Goal: Task Accomplishment & Management: Complete application form

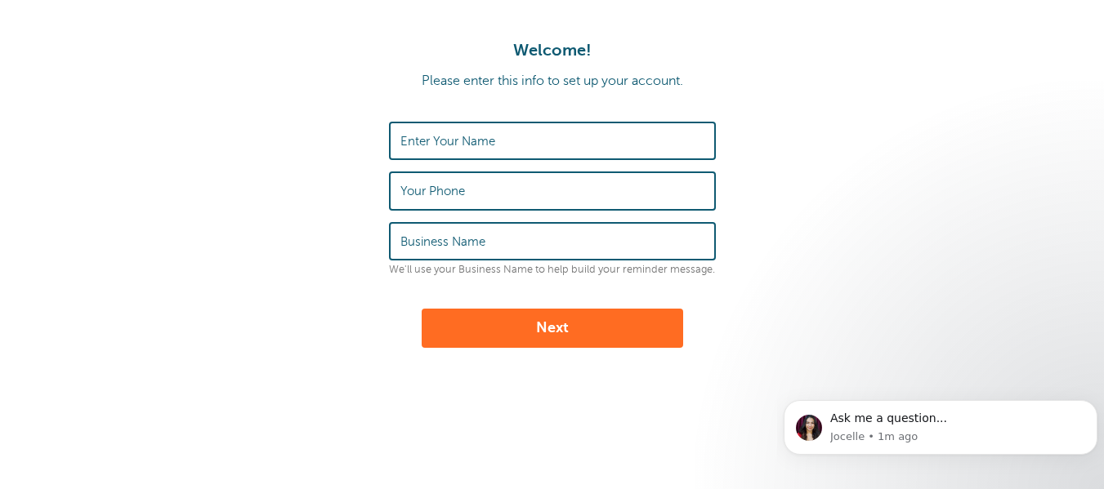
click at [457, 147] on label "Enter Your Name" at bounding box center [447, 141] width 95 height 15
click at [457, 147] on input "Enter Your Name" at bounding box center [552, 140] width 304 height 35
type input "Darryl"
type input "3108638878"
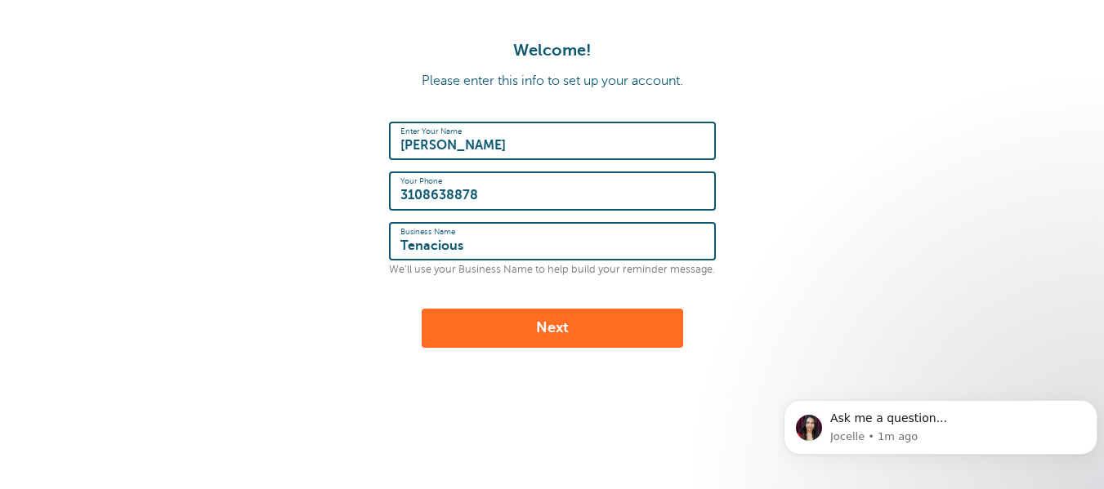
type input "Tenacious"
click at [538, 328] on button "Next" at bounding box center [551, 328] width 261 height 39
